Goal: Task Accomplishment & Management: Complete application form

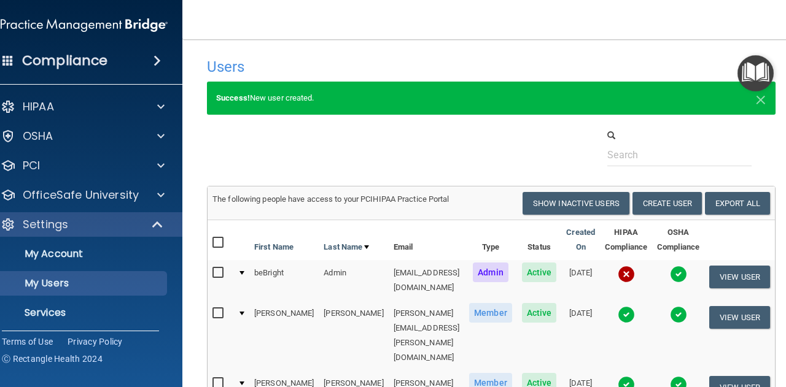
select select "20"
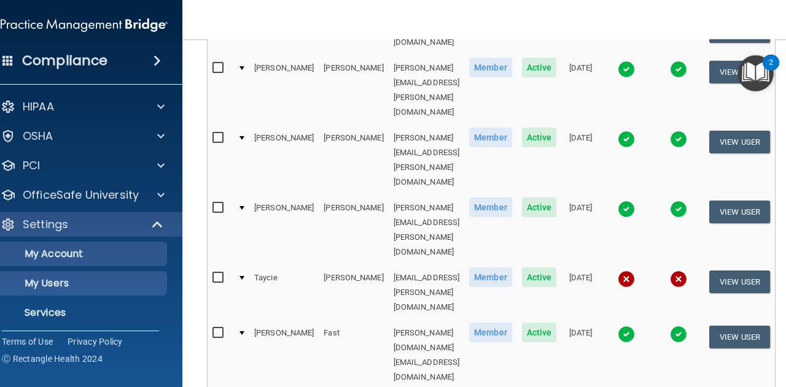
scroll to position [33, 0]
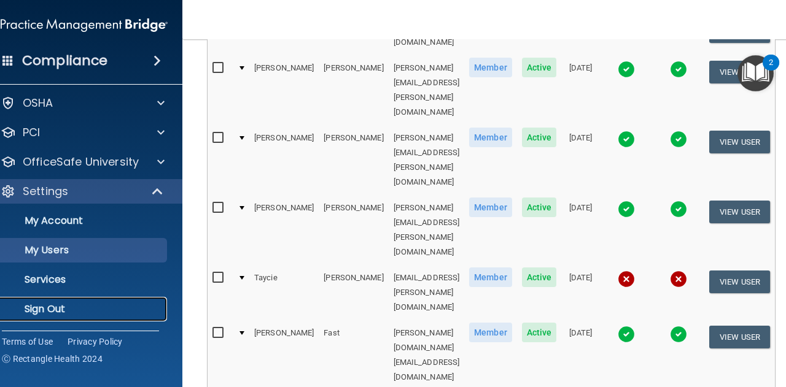
click at [68, 311] on p "Sign Out" at bounding box center [78, 309] width 168 height 12
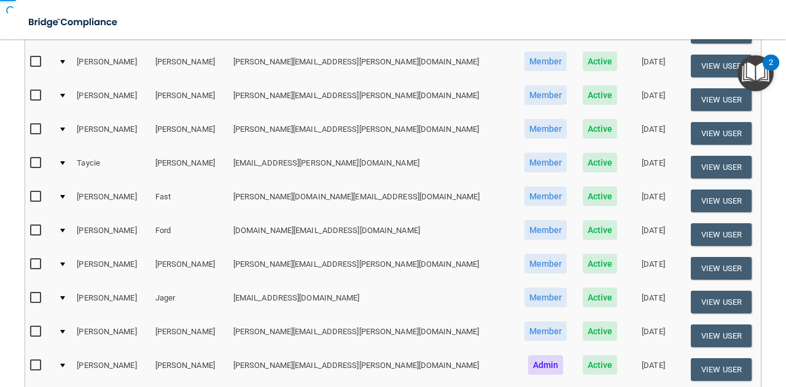
scroll to position [52, 0]
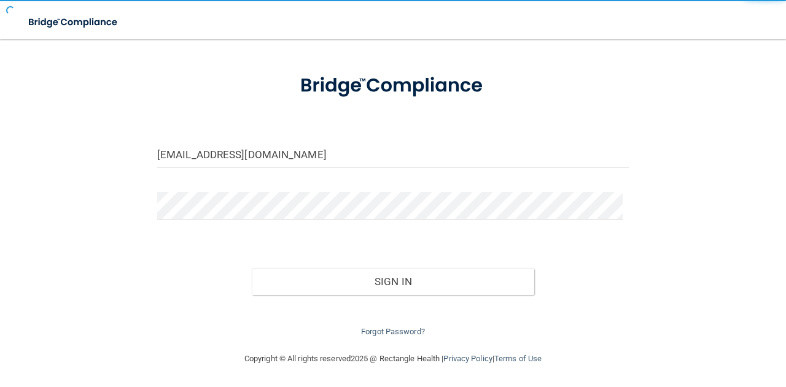
click at [217, 136] on form "[EMAIL_ADDRESS][DOMAIN_NAME] Invalid email/password. You don't have permission …" at bounding box center [392, 200] width 471 height 279
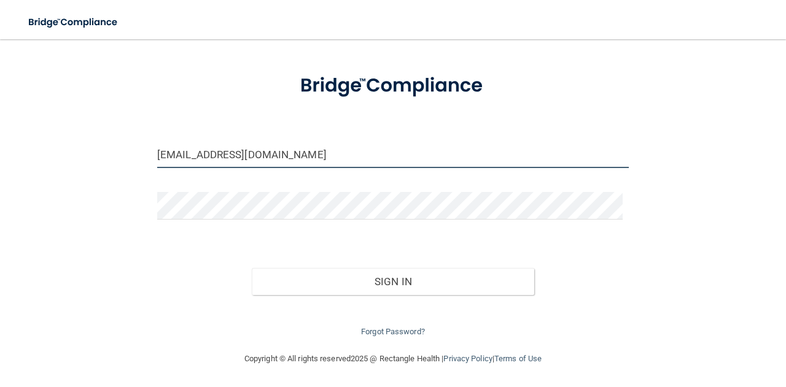
click at [222, 149] on input "[EMAIL_ADDRESS][DOMAIN_NAME]" at bounding box center [392, 155] width 471 height 28
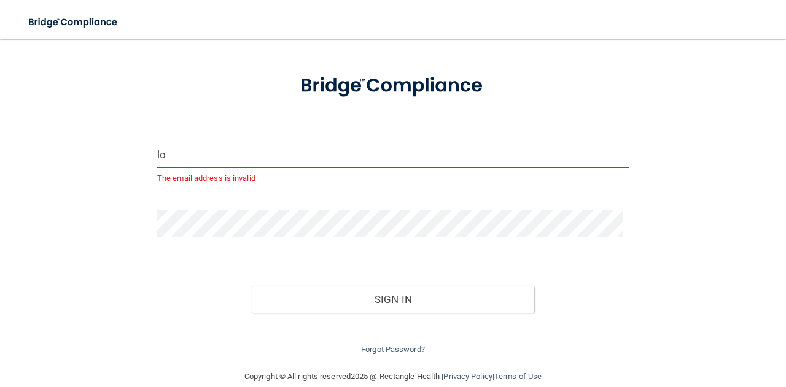
type input "l"
type input "[EMAIL_ADDRESS][DOMAIN_NAME]"
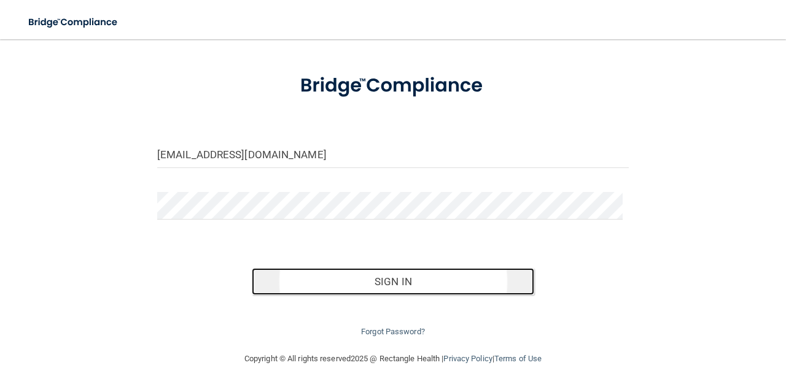
click at [311, 279] on button "Sign In" at bounding box center [393, 281] width 283 height 27
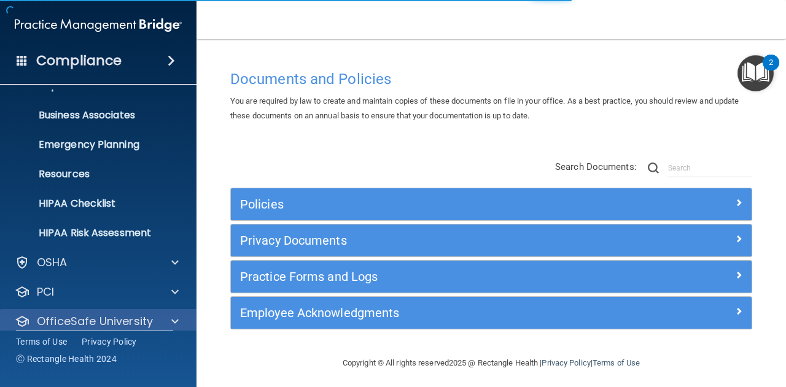
scroll to position [122, 0]
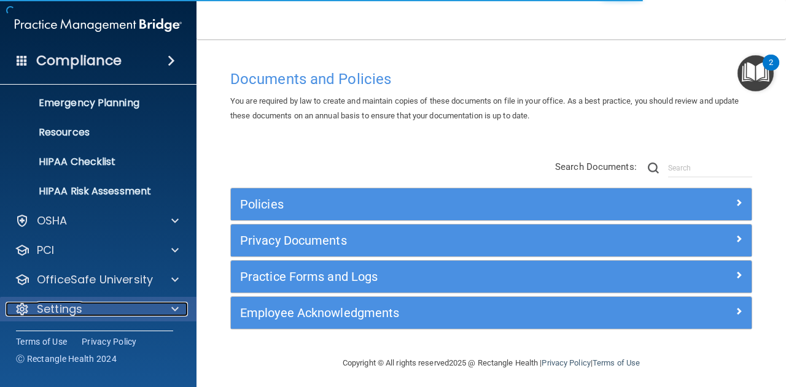
click at [167, 303] on div at bounding box center [173, 309] width 31 height 15
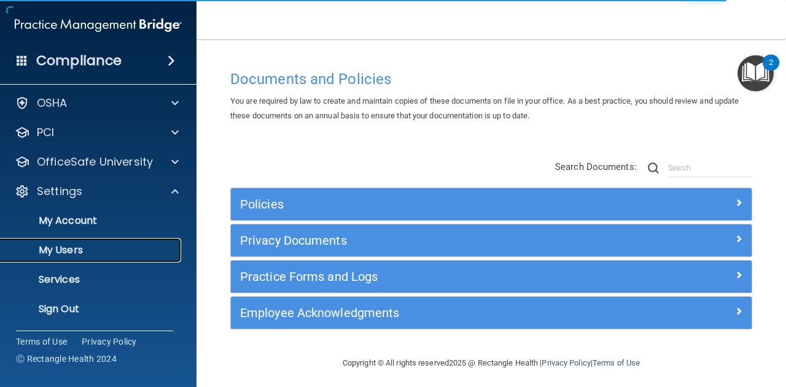
click at [119, 245] on p "My Users" at bounding box center [92, 250] width 168 height 12
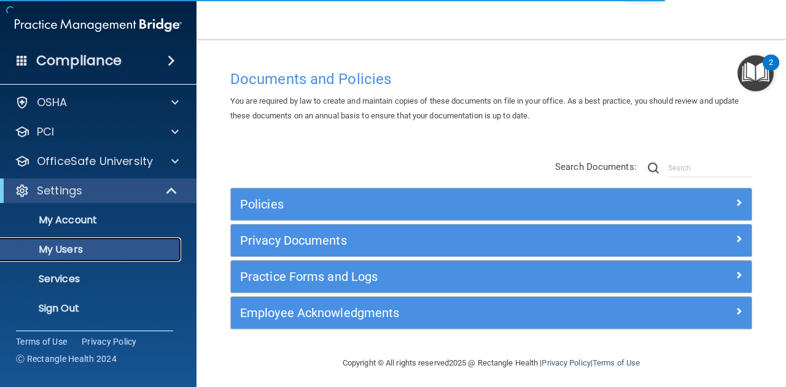
scroll to position [33, 0]
select select "20"
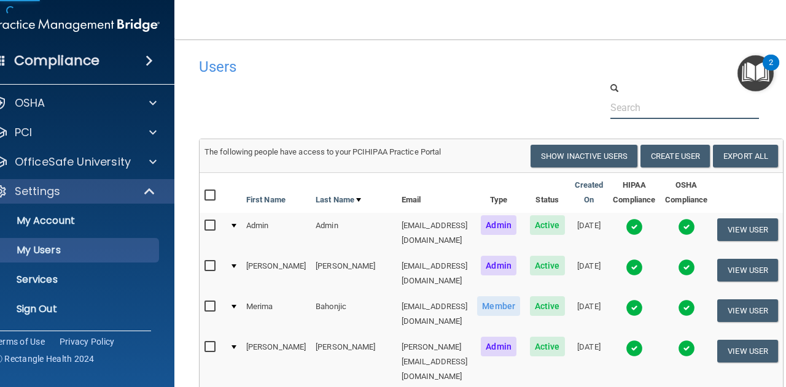
click at [643, 104] on input "text" at bounding box center [684, 107] width 149 height 23
click at [657, 156] on button "Create User" at bounding box center [674, 156] width 69 height 23
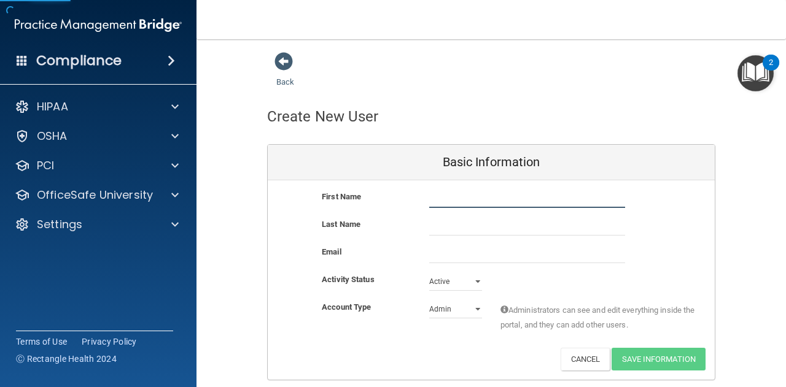
click at [549, 196] on input "text" at bounding box center [527, 199] width 196 height 18
type input "[PERSON_NAME]"
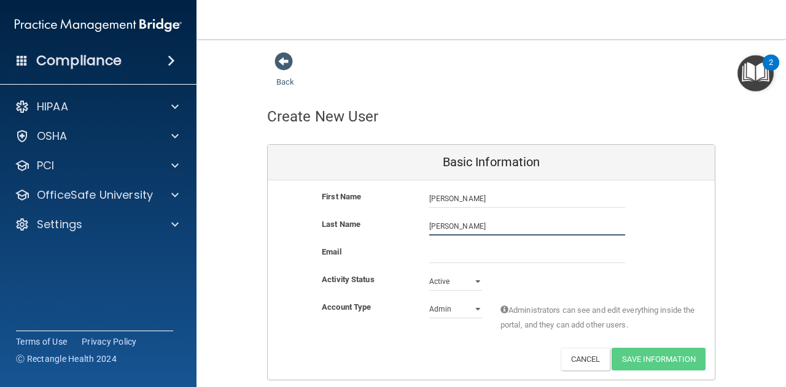
type input "[PERSON_NAME]"
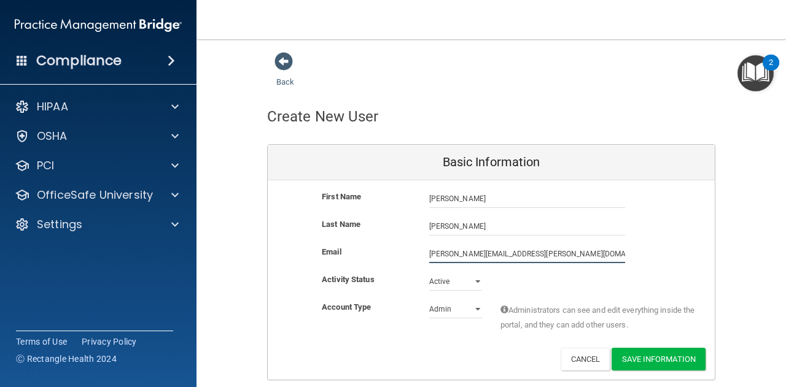
type input "[PERSON_NAME][EMAIL_ADDRESS][PERSON_NAME][DOMAIN_NAME]"
click at [460, 304] on select "Admin Member" at bounding box center [455, 309] width 53 height 18
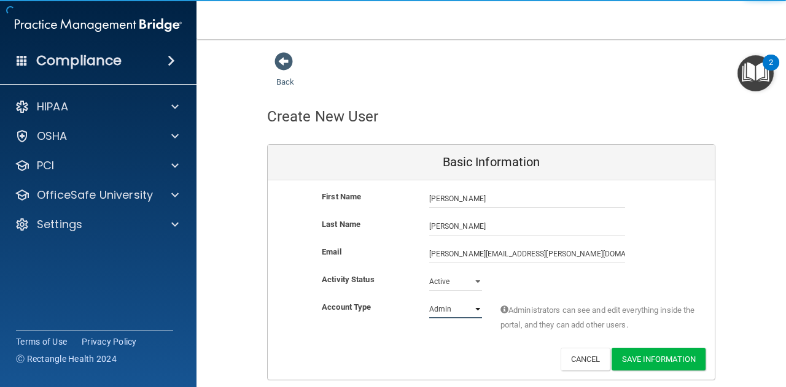
select select "practice_member"
click at [429, 300] on select "Admin Member" at bounding box center [455, 309] width 53 height 18
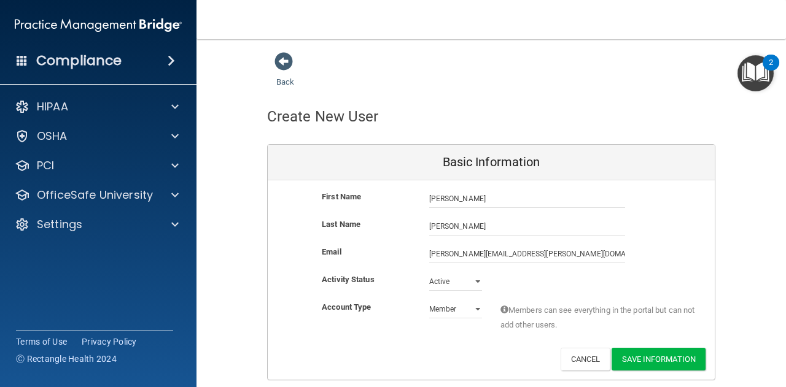
click at [339, 320] on div "Account Type Practice Member Admin Member Financial Institution Business Associ…" at bounding box center [491, 319] width 447 height 39
click at [649, 356] on button "Save Information" at bounding box center [658, 359] width 94 height 23
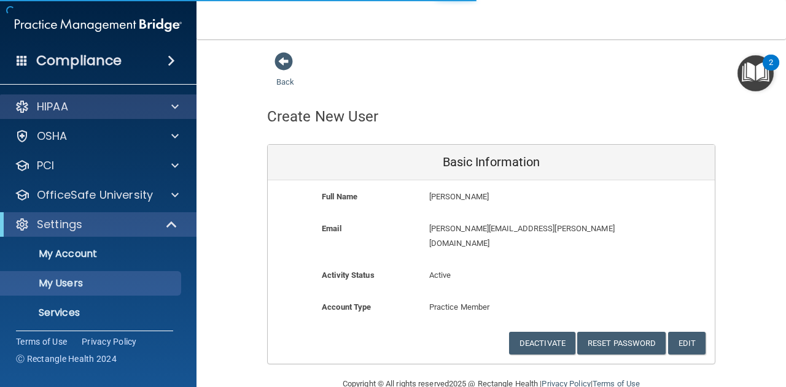
select select "20"
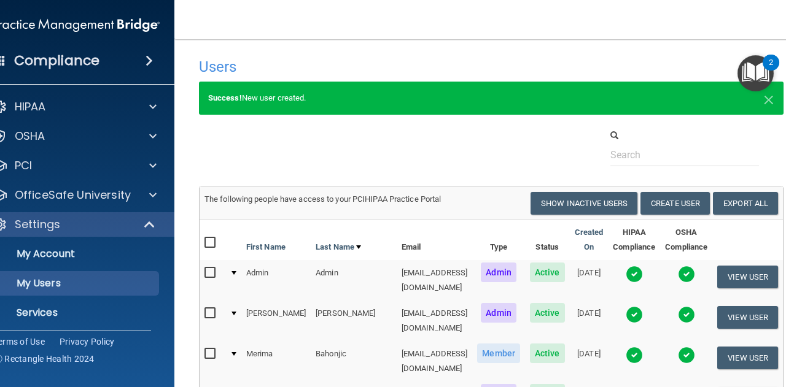
scroll to position [33, 0]
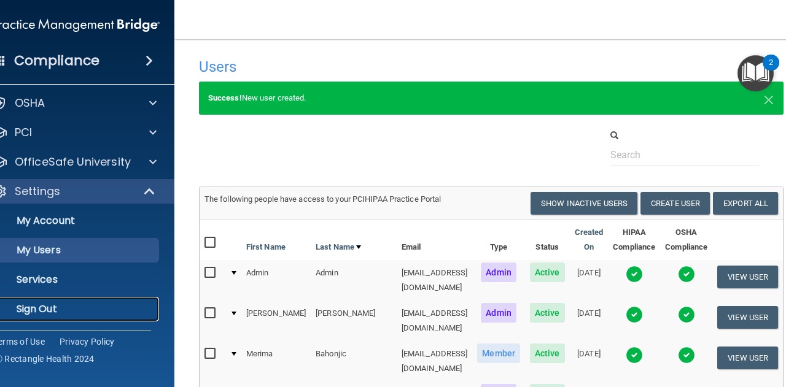
click at [99, 306] on p "Sign Out" at bounding box center [70, 309] width 168 height 12
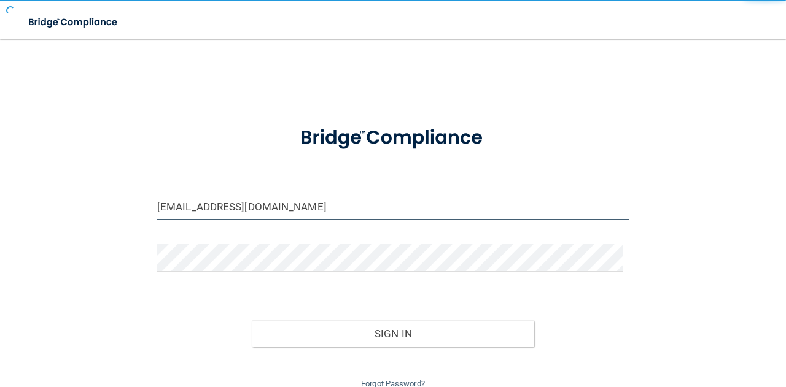
click at [291, 213] on input "[EMAIL_ADDRESS][DOMAIN_NAME]" at bounding box center [392, 207] width 471 height 28
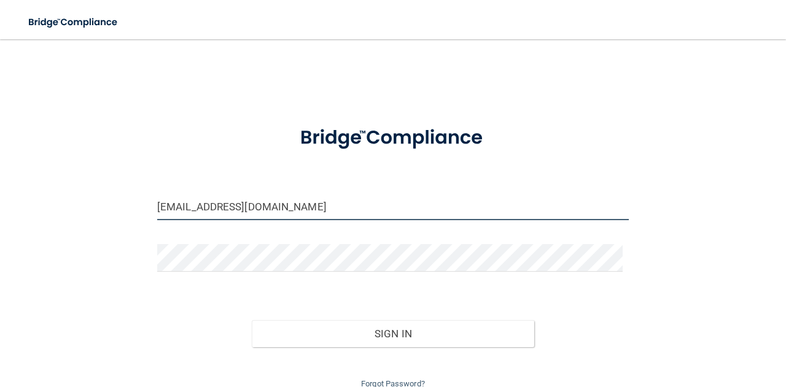
click at [291, 213] on input "[EMAIL_ADDRESS][DOMAIN_NAME]" at bounding box center [392, 207] width 471 height 28
click at [296, 204] on input "[EMAIL_ADDRESS][DOMAIN_NAME]" at bounding box center [392, 207] width 471 height 28
type input "[PERSON_NAME][EMAIL_ADDRESS][PERSON_NAME][DOMAIN_NAME]"
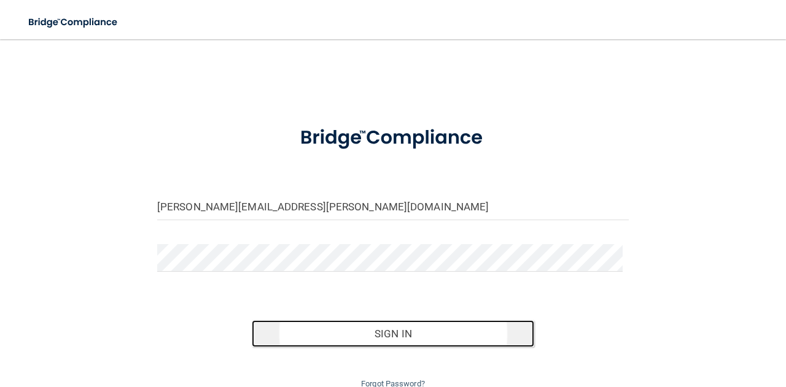
click at [324, 331] on button "Sign In" at bounding box center [393, 333] width 283 height 27
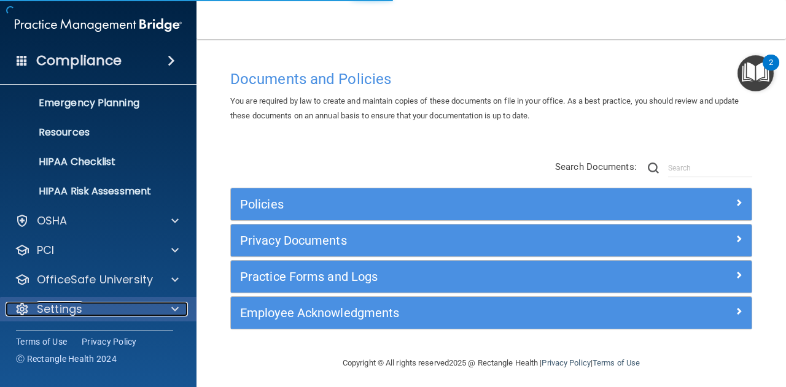
click at [173, 311] on span at bounding box center [174, 309] width 7 height 15
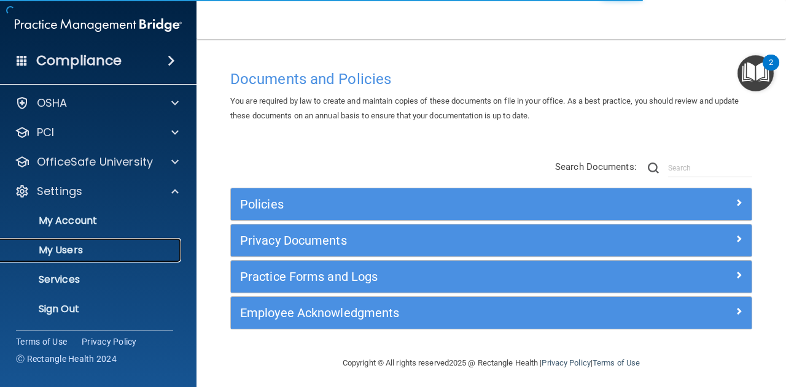
click at [114, 247] on p "My Users" at bounding box center [92, 250] width 168 height 12
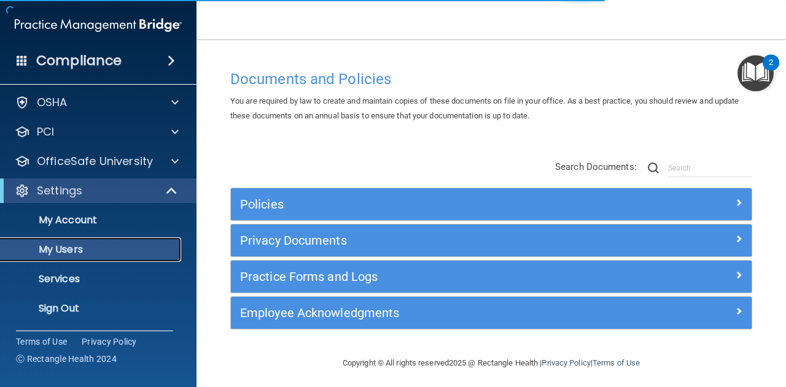
scroll to position [33, 0]
select select "20"
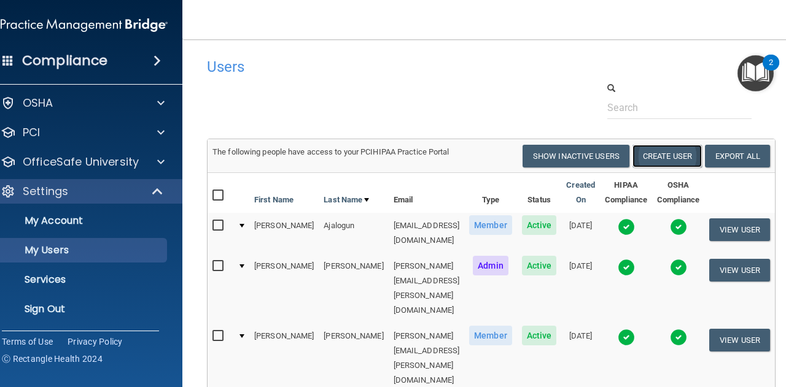
click at [684, 158] on button "Create User" at bounding box center [666, 156] width 69 height 23
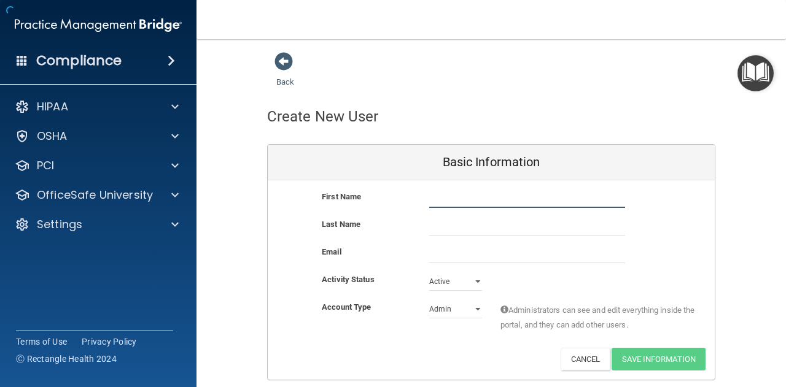
click at [434, 193] on input "text" at bounding box center [527, 199] width 196 height 18
type input "[PERSON_NAME]"
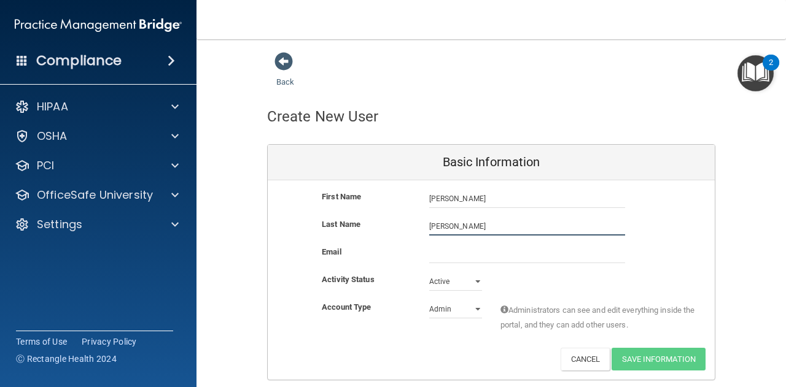
type input "[PERSON_NAME]"
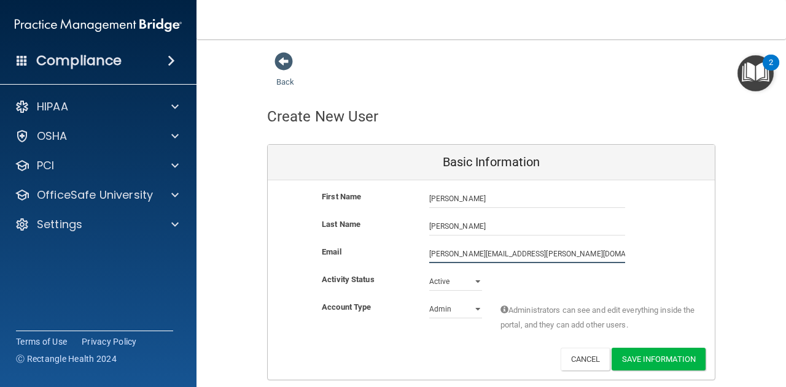
type input "[PERSON_NAME][EMAIL_ADDRESS][PERSON_NAME][DOMAIN_NAME]"
click at [442, 300] on div "First Name [PERSON_NAME] [PERSON_NAME] Last Name [PERSON_NAME] Email [PERSON_NA…" at bounding box center [491, 279] width 447 height 199
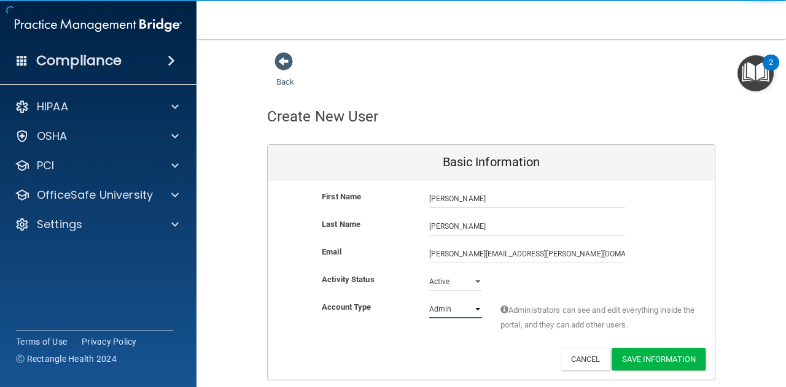
select select "practice_member"
click at [429, 300] on select "Admin Member" at bounding box center [455, 309] width 53 height 18
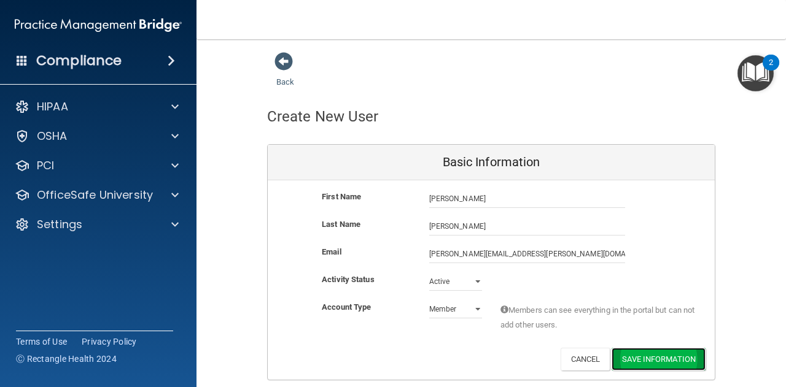
click at [643, 360] on button "Save Information" at bounding box center [658, 359] width 94 height 23
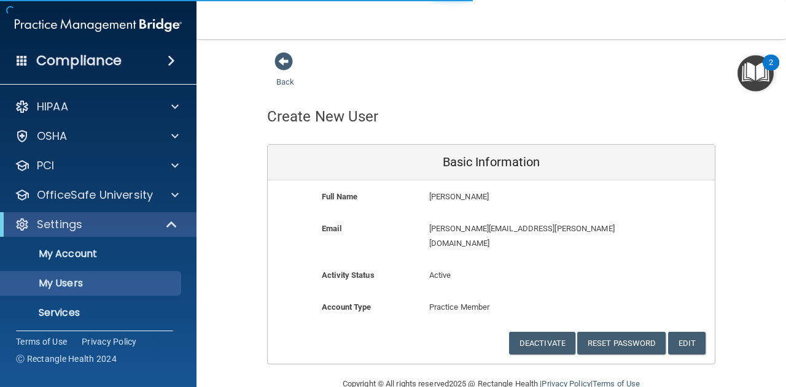
select select "20"
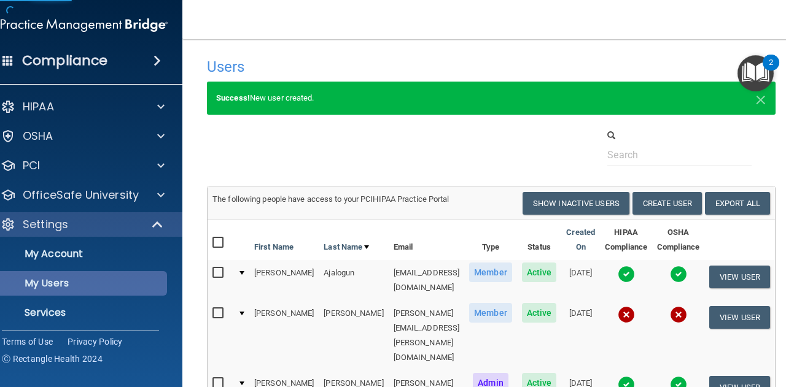
scroll to position [33, 0]
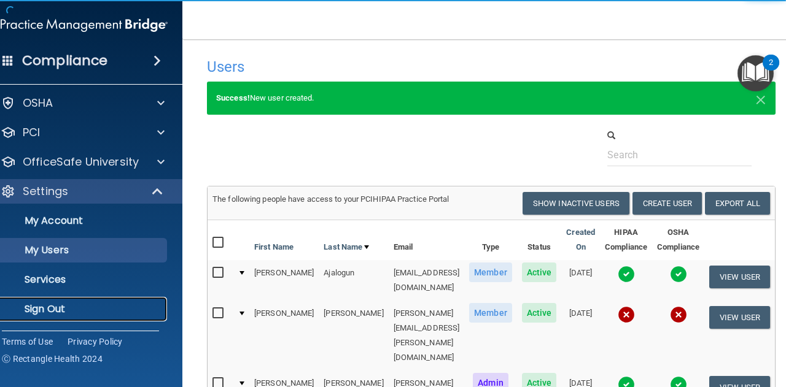
click at [61, 310] on p "Sign Out" at bounding box center [78, 309] width 168 height 12
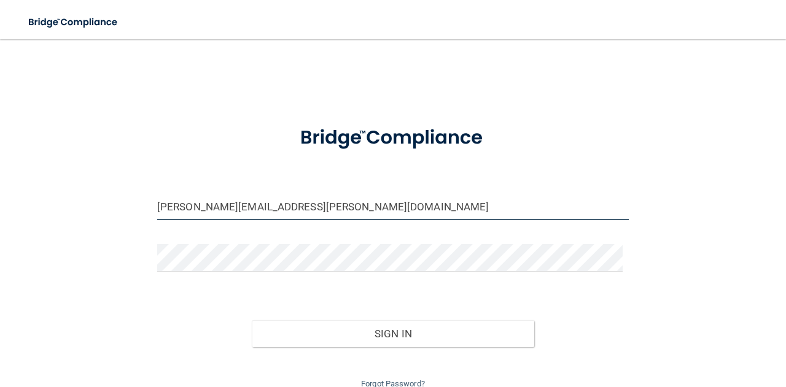
click at [215, 199] on input "[PERSON_NAME][EMAIL_ADDRESS][PERSON_NAME][DOMAIN_NAME]" at bounding box center [392, 207] width 471 height 28
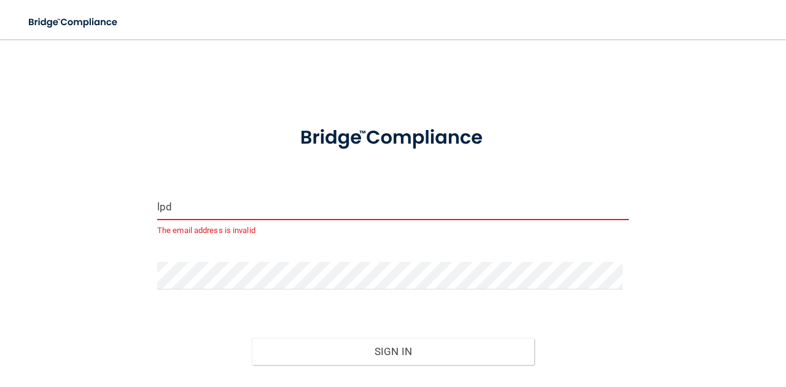
type input "[EMAIL_ADDRESS][DOMAIN_NAME]"
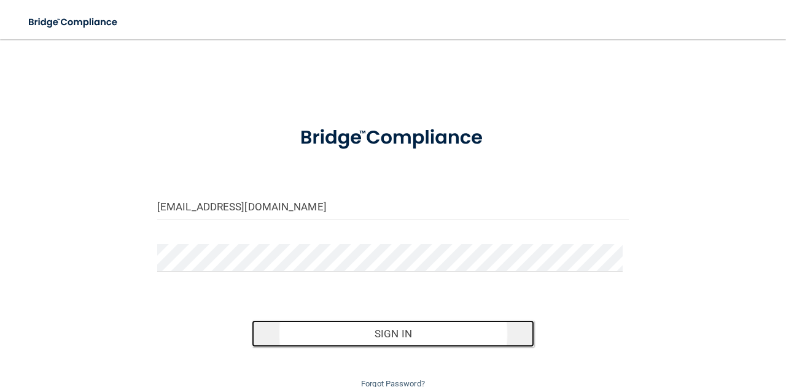
click at [313, 322] on button "Sign In" at bounding box center [393, 333] width 283 height 27
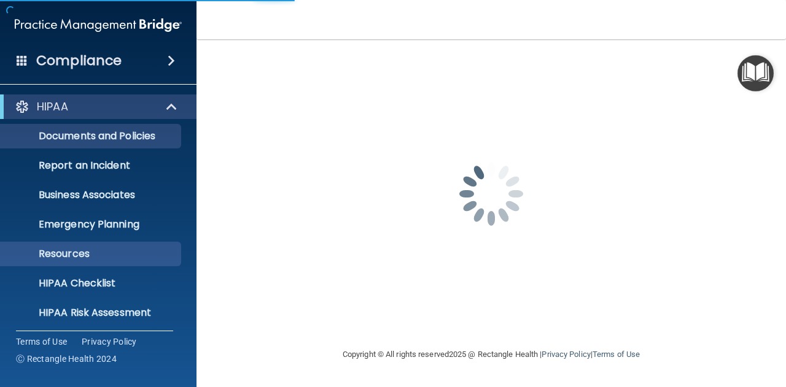
scroll to position [122, 0]
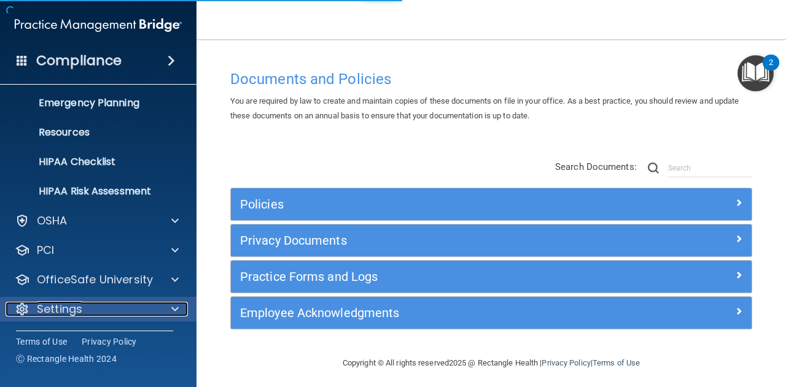
click at [167, 302] on div at bounding box center [173, 309] width 31 height 15
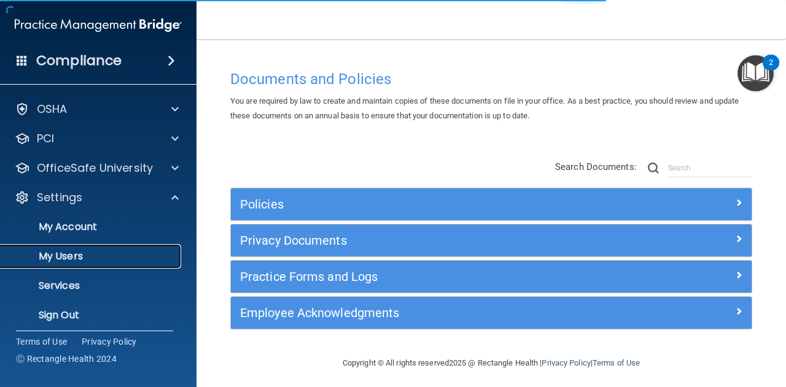
click at [126, 260] on p "My Users" at bounding box center [92, 256] width 168 height 12
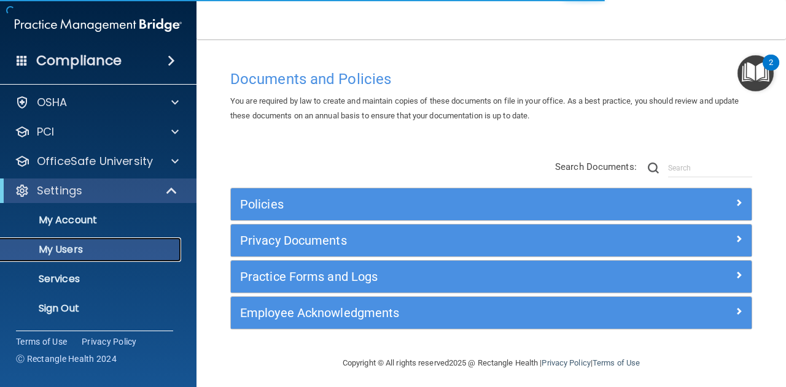
scroll to position [33, 0]
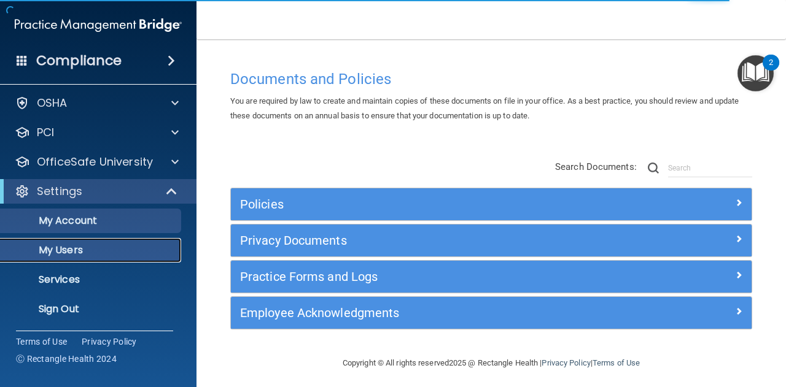
select select "20"
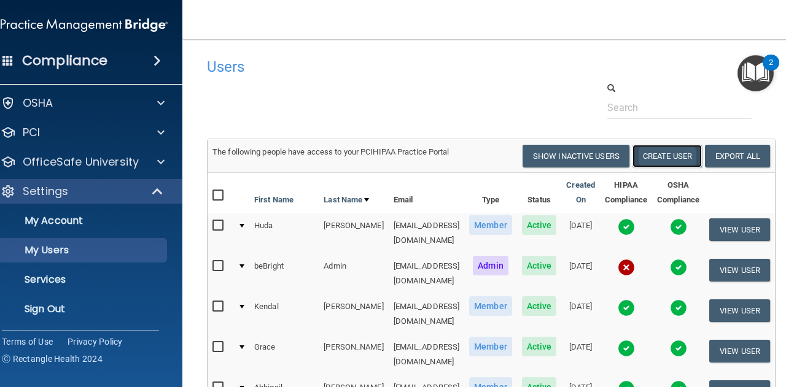
click at [653, 154] on button "Create User" at bounding box center [666, 156] width 69 height 23
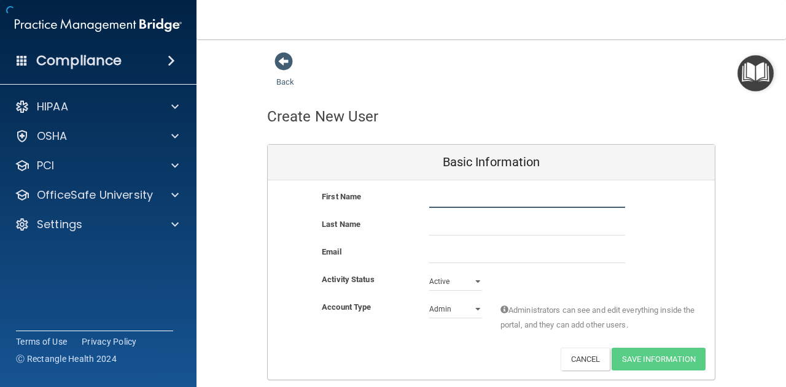
click at [523, 190] on input "text" at bounding box center [527, 199] width 196 height 18
type input "[PERSON_NAME]"
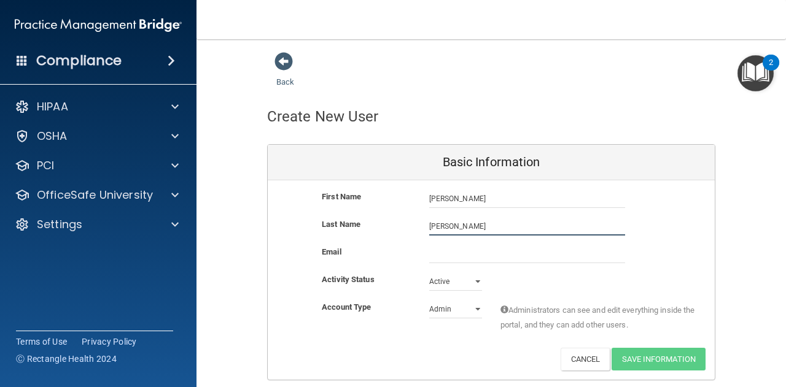
type input "[PERSON_NAME]"
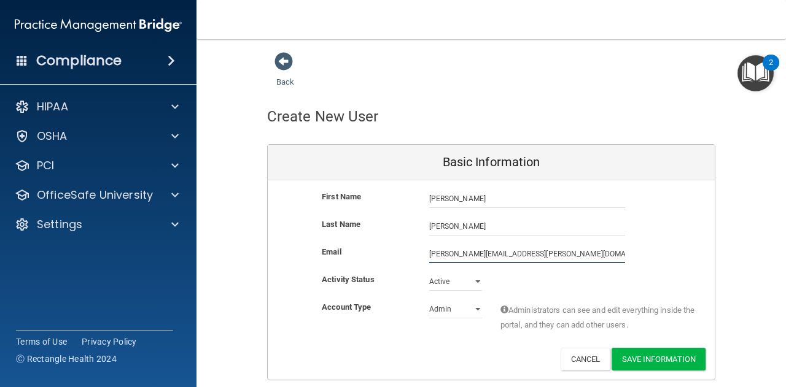
type input "[PERSON_NAME][EMAIL_ADDRESS][PERSON_NAME][DOMAIN_NAME]"
click at [469, 306] on select "Admin Member" at bounding box center [455, 309] width 53 height 18
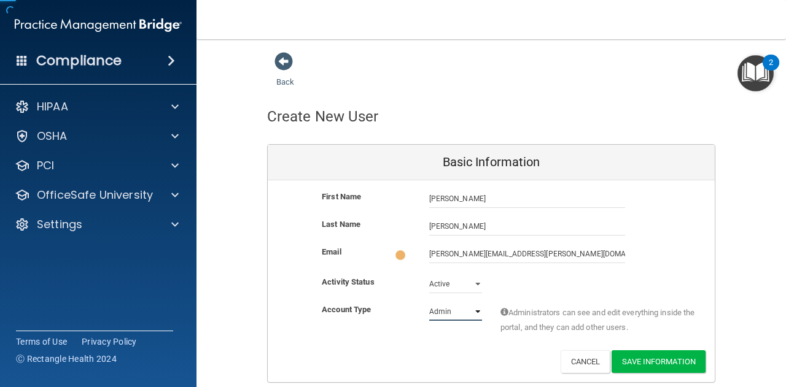
select select "practice_member"
click at [429, 303] on select "Admin Member" at bounding box center [455, 312] width 53 height 18
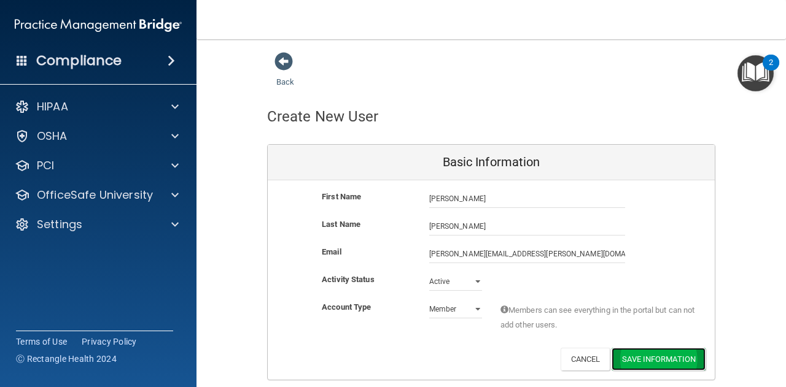
click at [635, 363] on button "Save Information" at bounding box center [658, 359] width 94 height 23
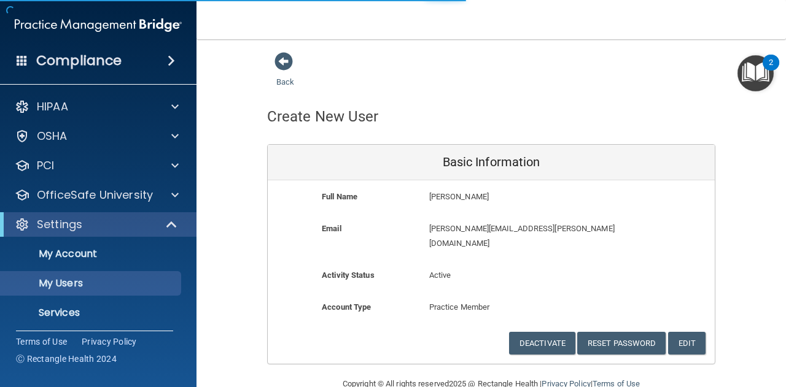
select select "20"
